Goal: Information Seeking & Learning: Learn about a topic

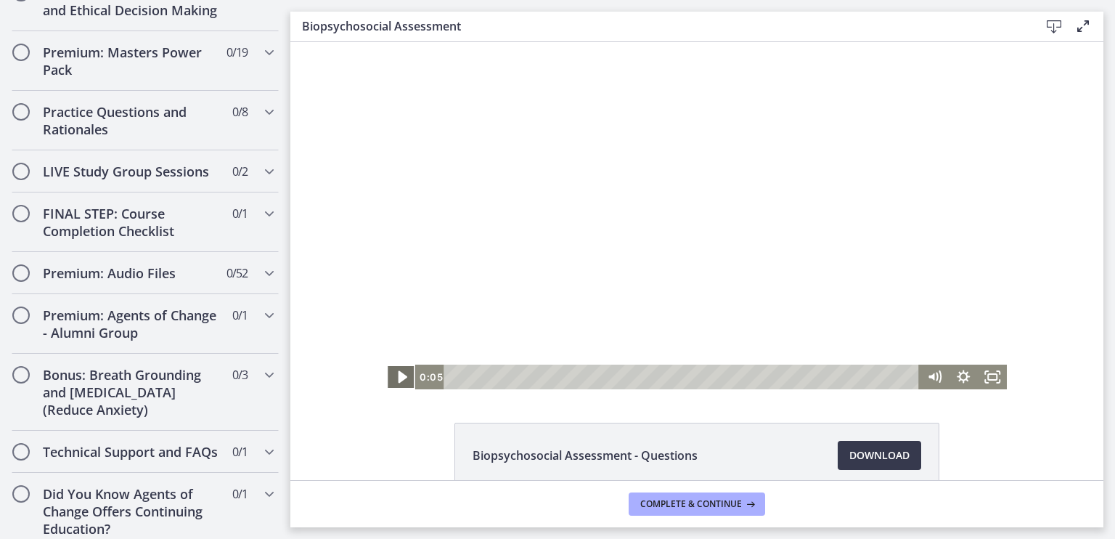
click at [398, 380] on icon "Play Video" at bounding box center [402, 377] width 35 height 30
click at [607, 221] on div at bounding box center [697, 215] width 621 height 347
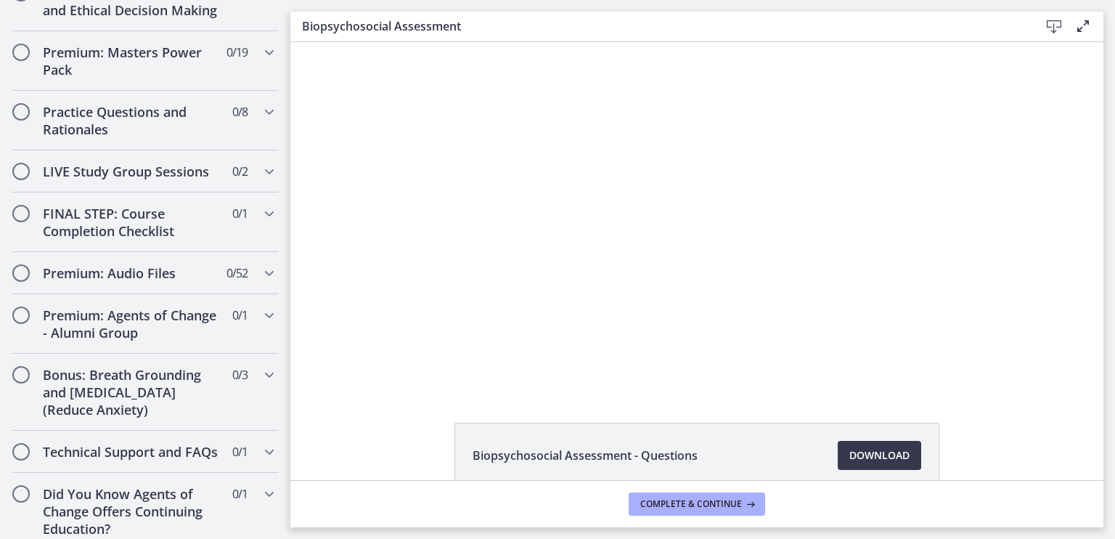
click at [584, 293] on div at bounding box center [697, 215] width 621 height 347
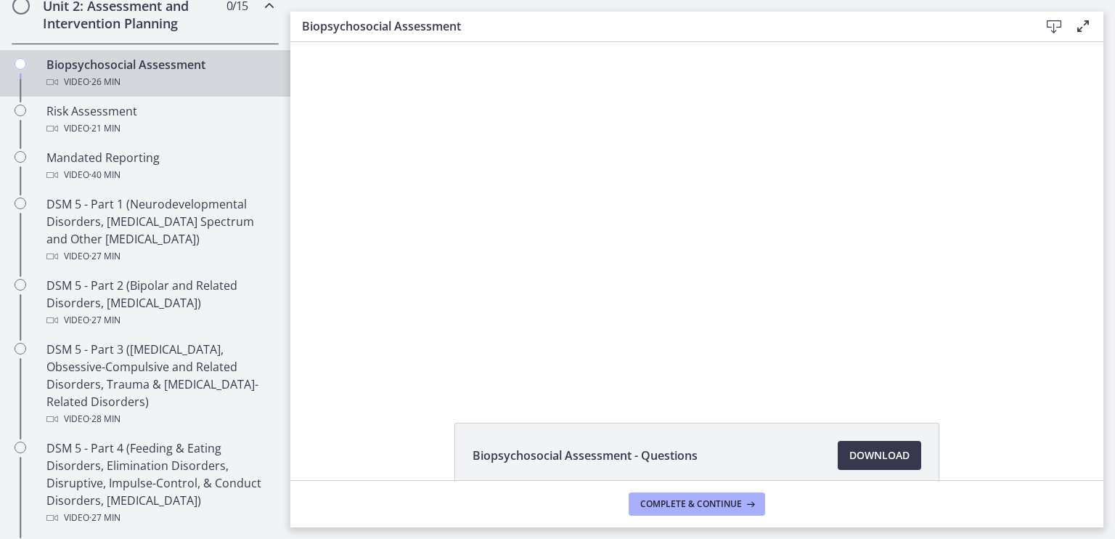
scroll to position [517, 0]
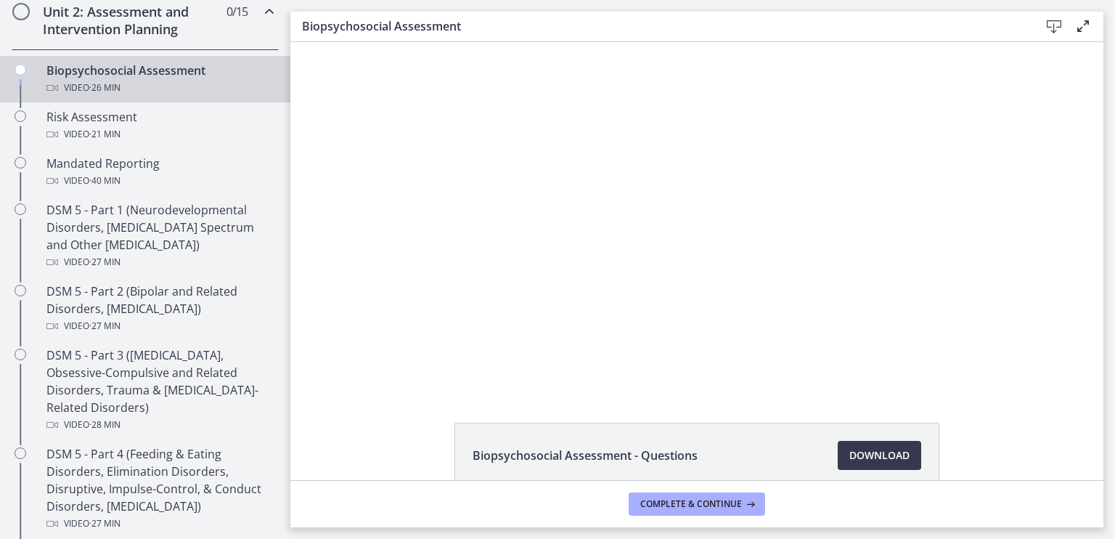
drag, startPoint x: 282, startPoint y: 435, endPoint x: 41, endPoint y: 147, distance: 376.1
click at [602, 264] on div at bounding box center [697, 215] width 621 height 347
click at [601, 255] on div at bounding box center [697, 215] width 621 height 347
click at [992, 372] on icon "Fullscreen" at bounding box center [992, 376] width 29 height 25
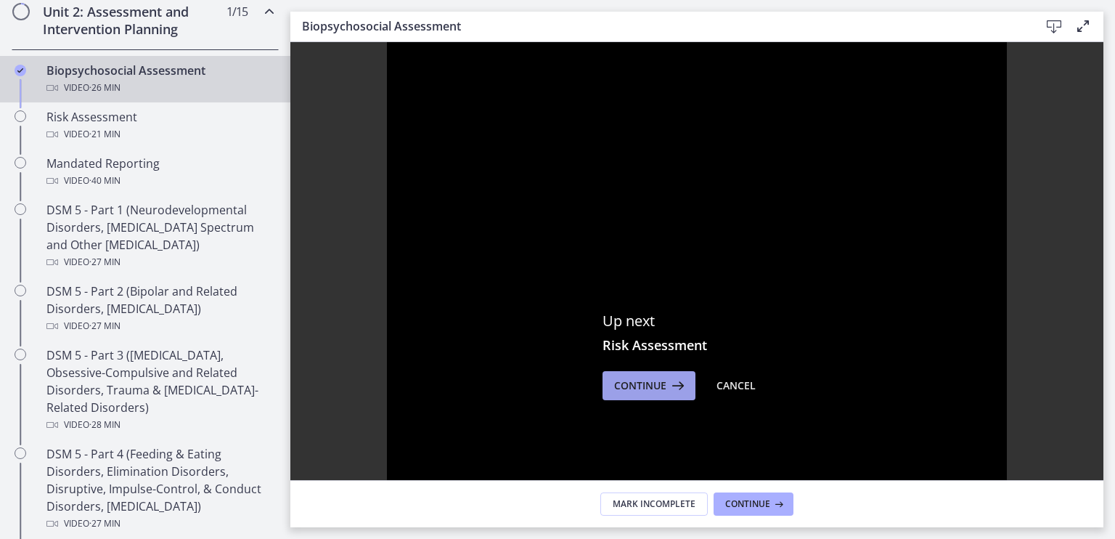
click at [633, 380] on span "Continue" at bounding box center [640, 385] width 52 height 17
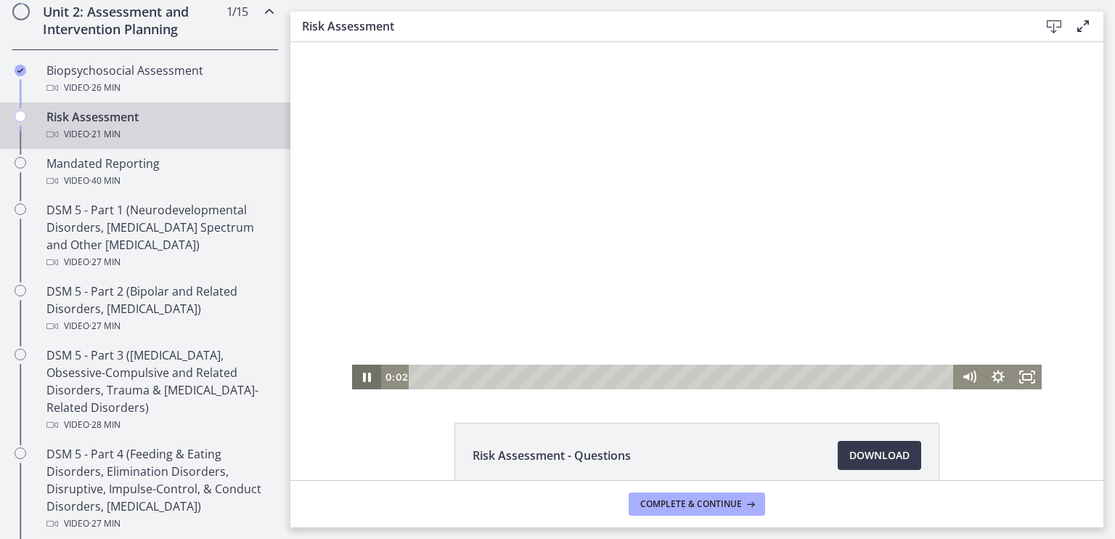
click at [363, 370] on icon "Pause" at bounding box center [366, 376] width 29 height 25
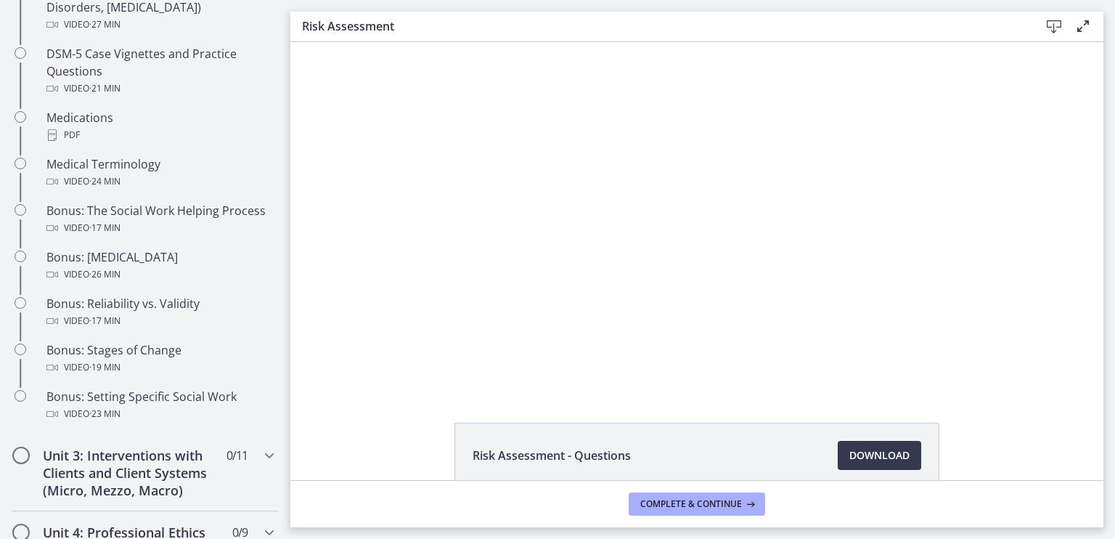
scroll to position [1018, 0]
